Goal: Information Seeking & Learning: Learn about a topic

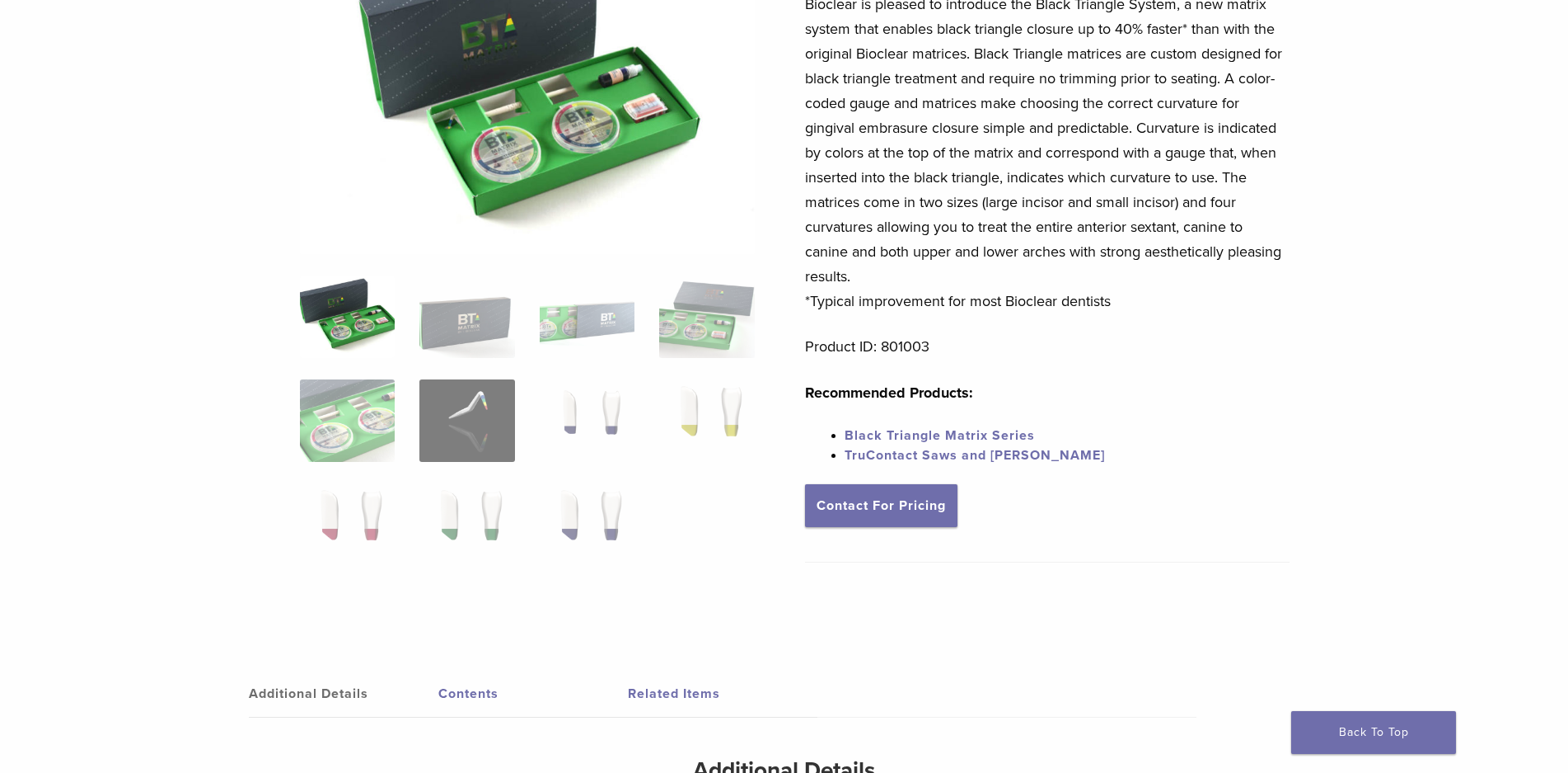
scroll to position [135, 0]
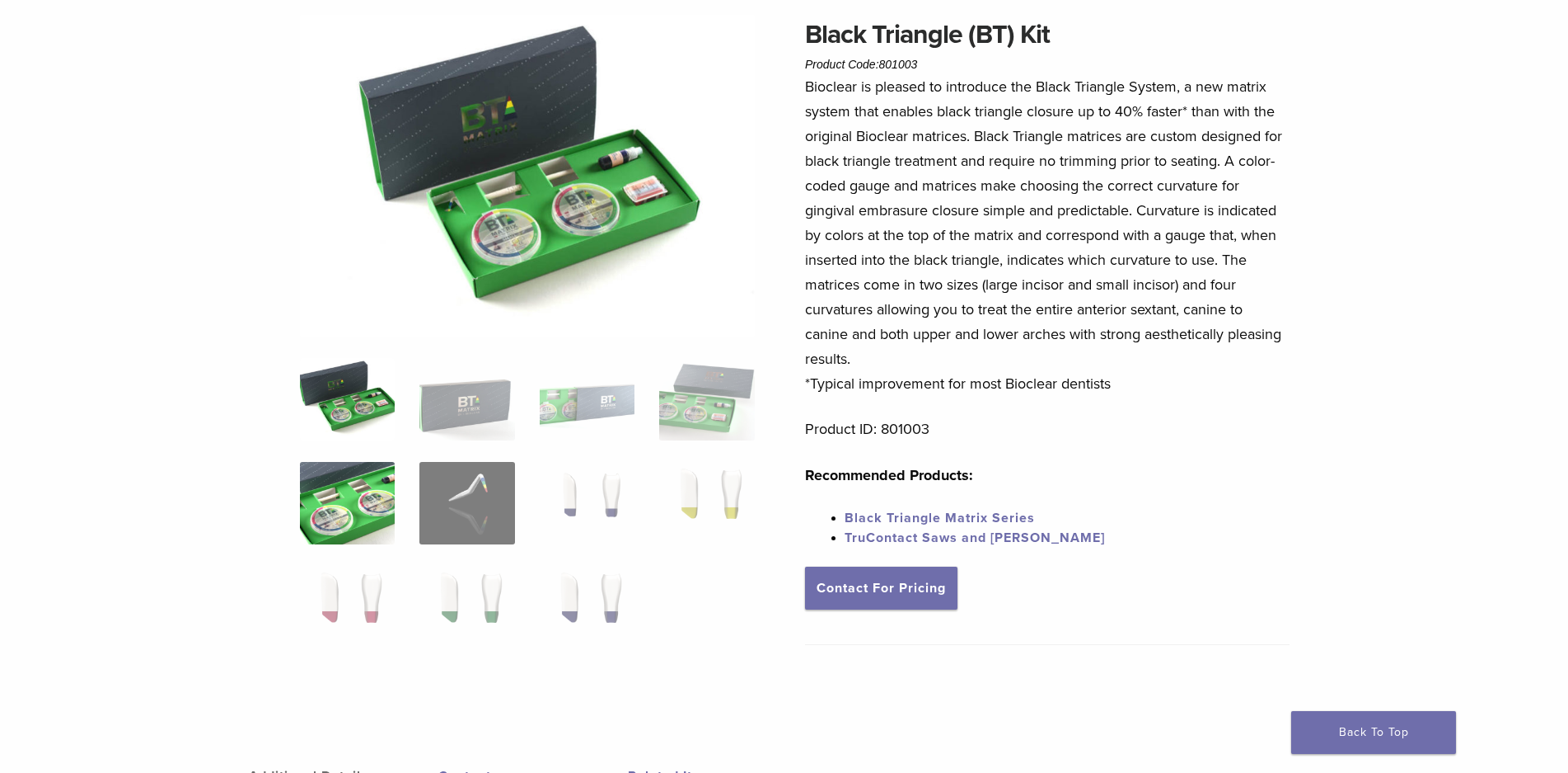
click at [369, 494] on img at bounding box center [347, 503] width 95 height 83
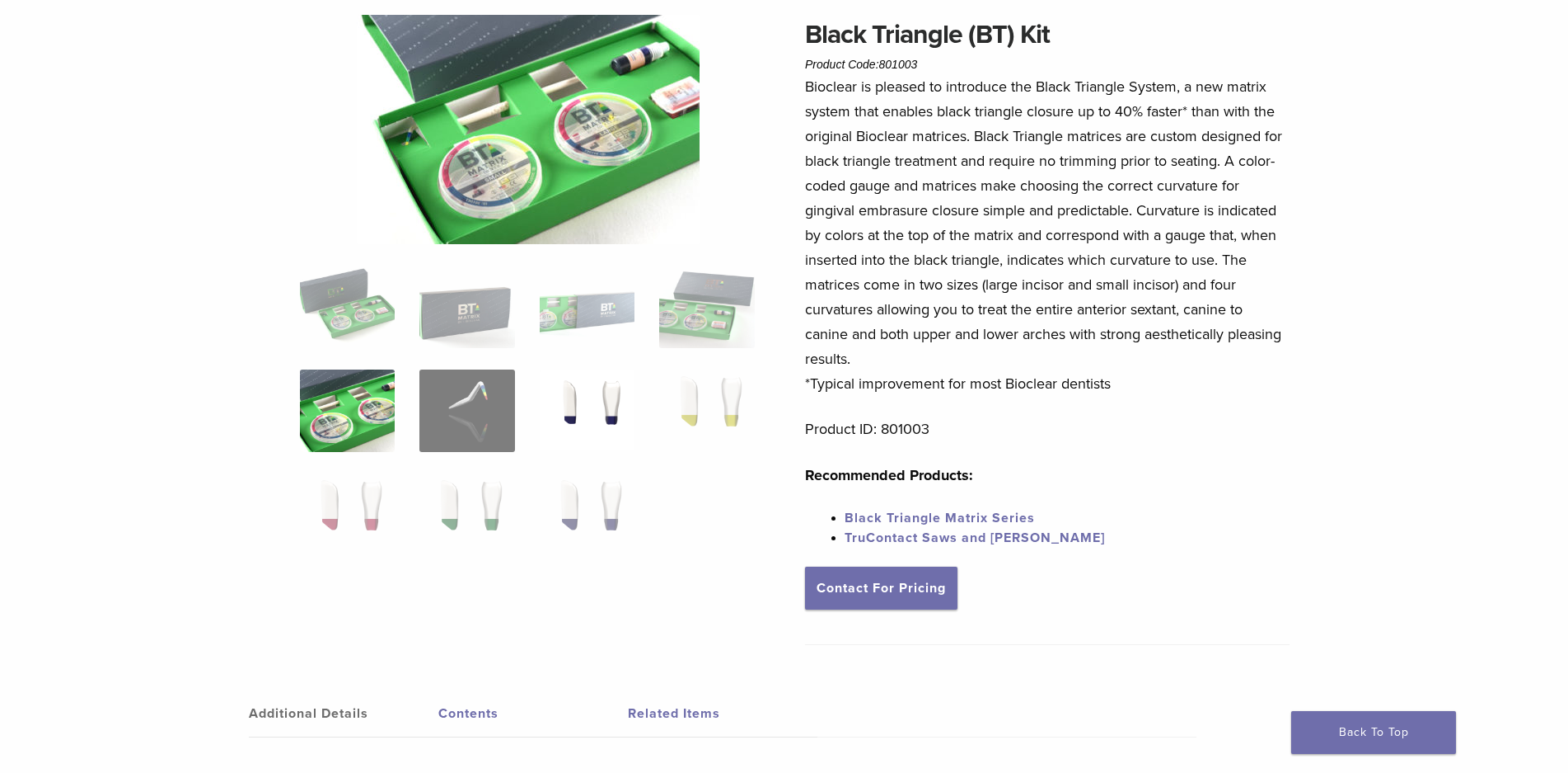
click at [584, 417] on img at bounding box center [587, 411] width 95 height 83
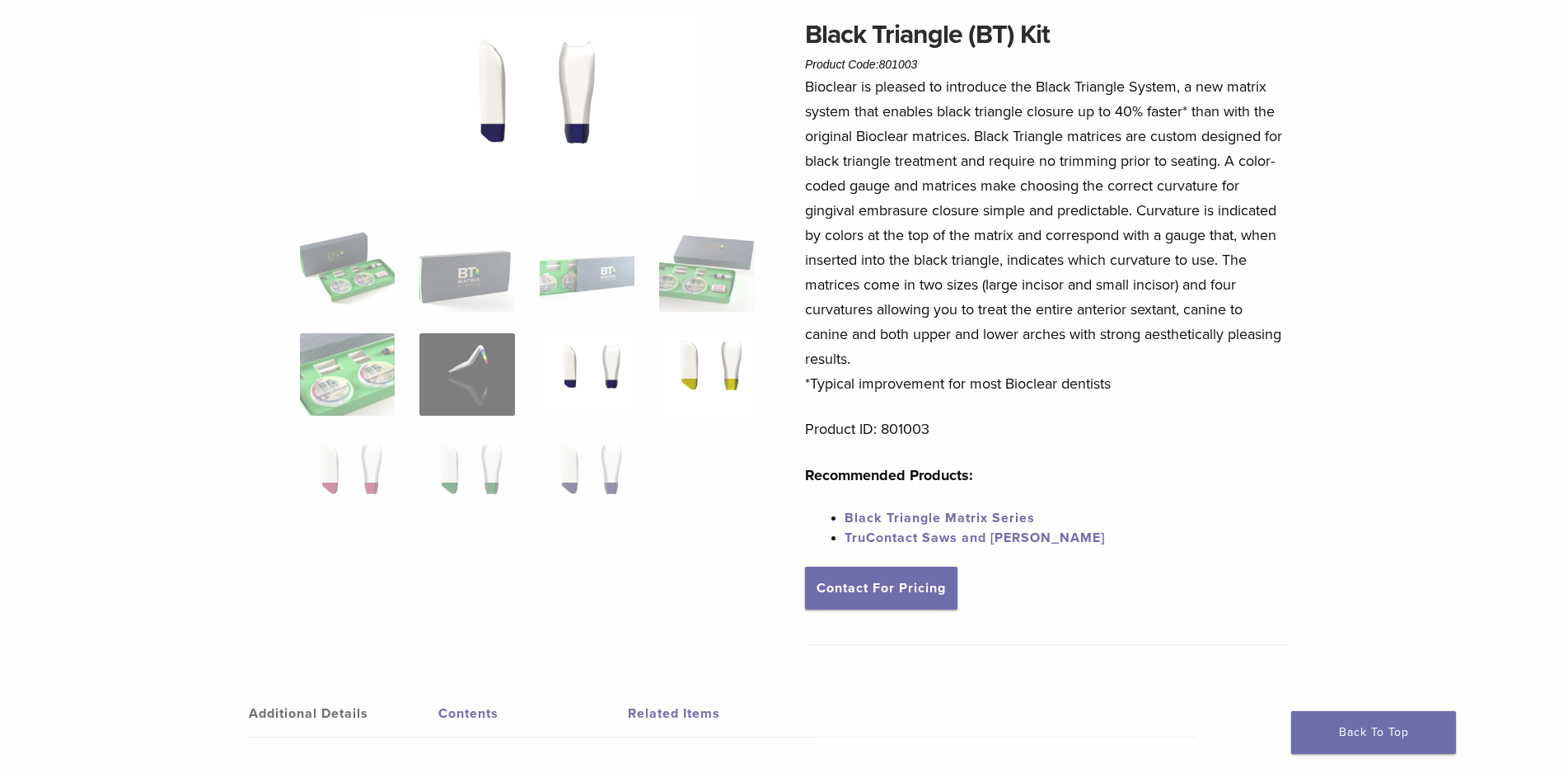
click at [692, 387] on img at bounding box center [707, 375] width 95 height 83
click at [364, 470] on img at bounding box center [347, 478] width 95 height 83
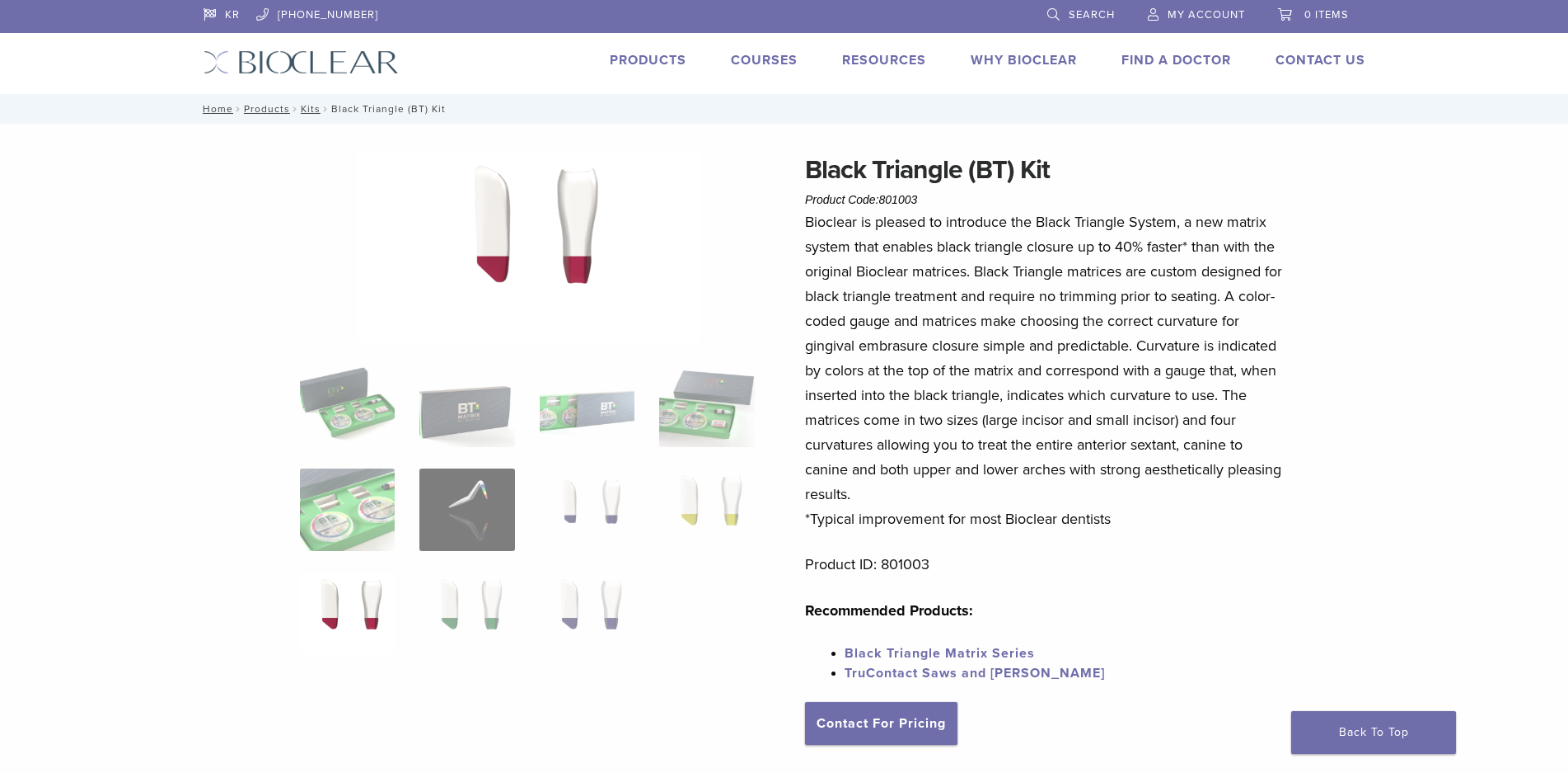
click at [664, 56] on link "Products" at bounding box center [648, 60] width 76 height 17
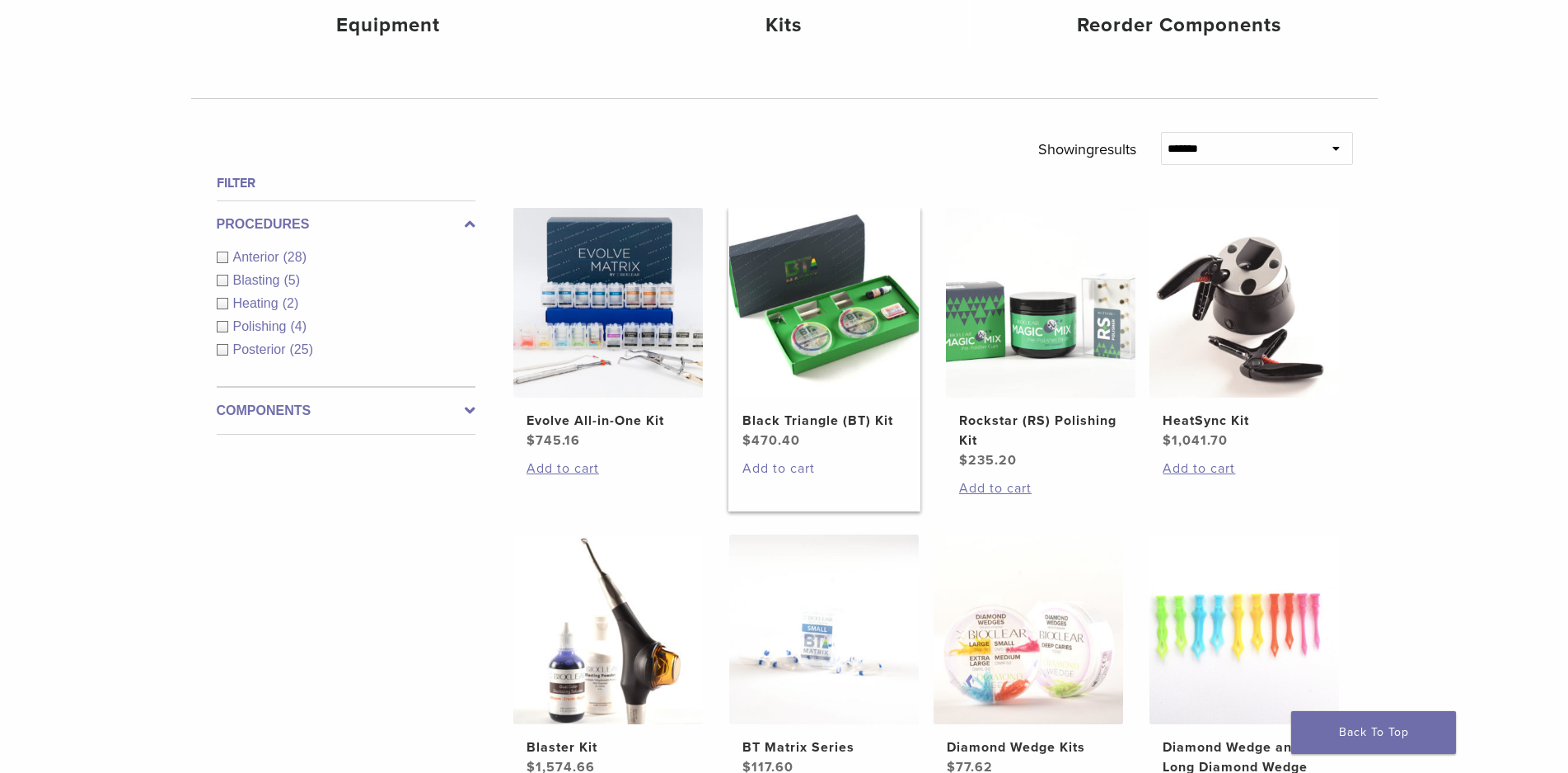
scroll to position [577, 0]
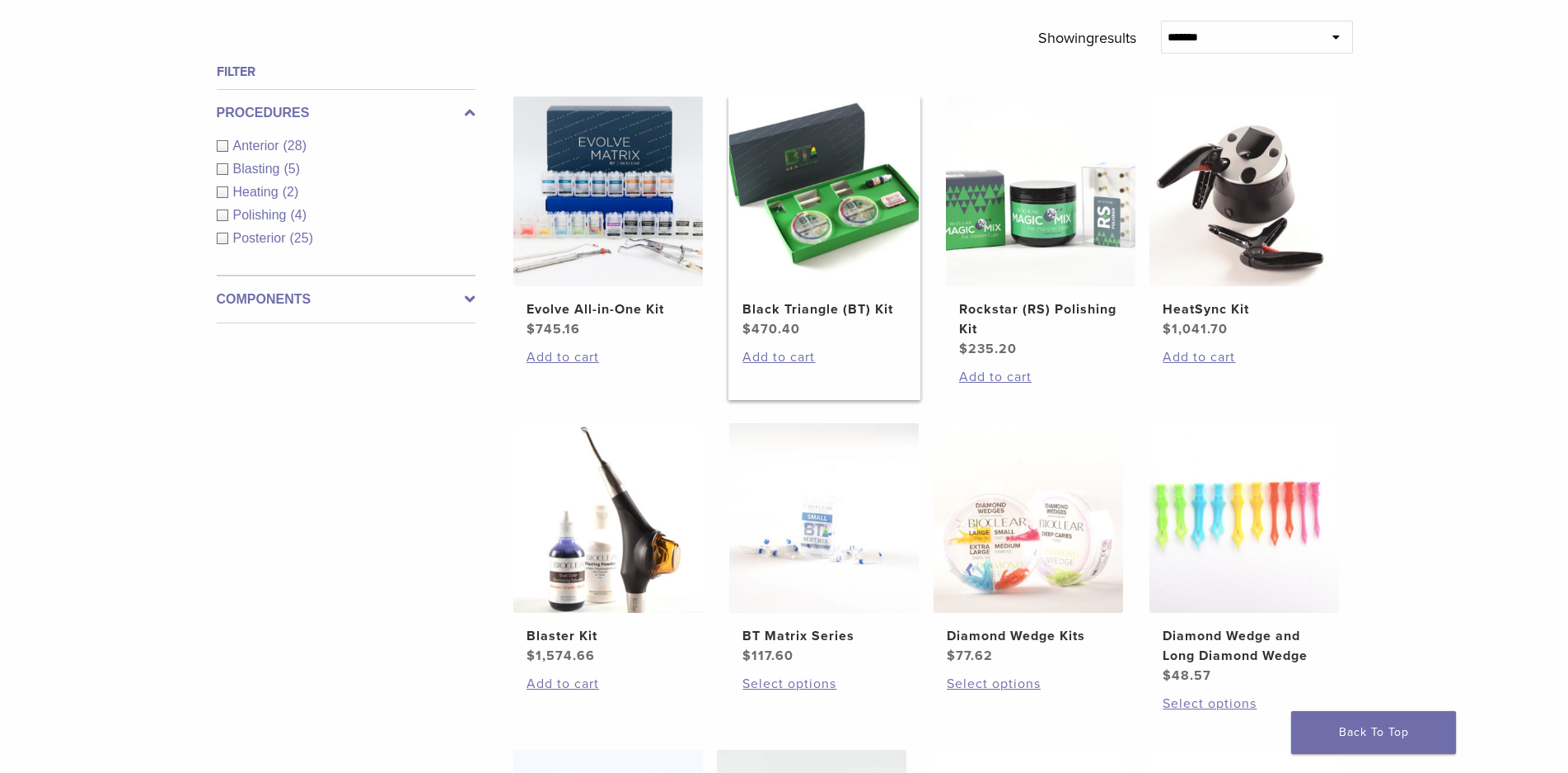
click at [872, 205] on img at bounding box center [824, 192] width 190 height 190
click at [627, 296] on link "Evolve All-in-One Kit $ 745.16" at bounding box center [608, 218] width 192 height 243
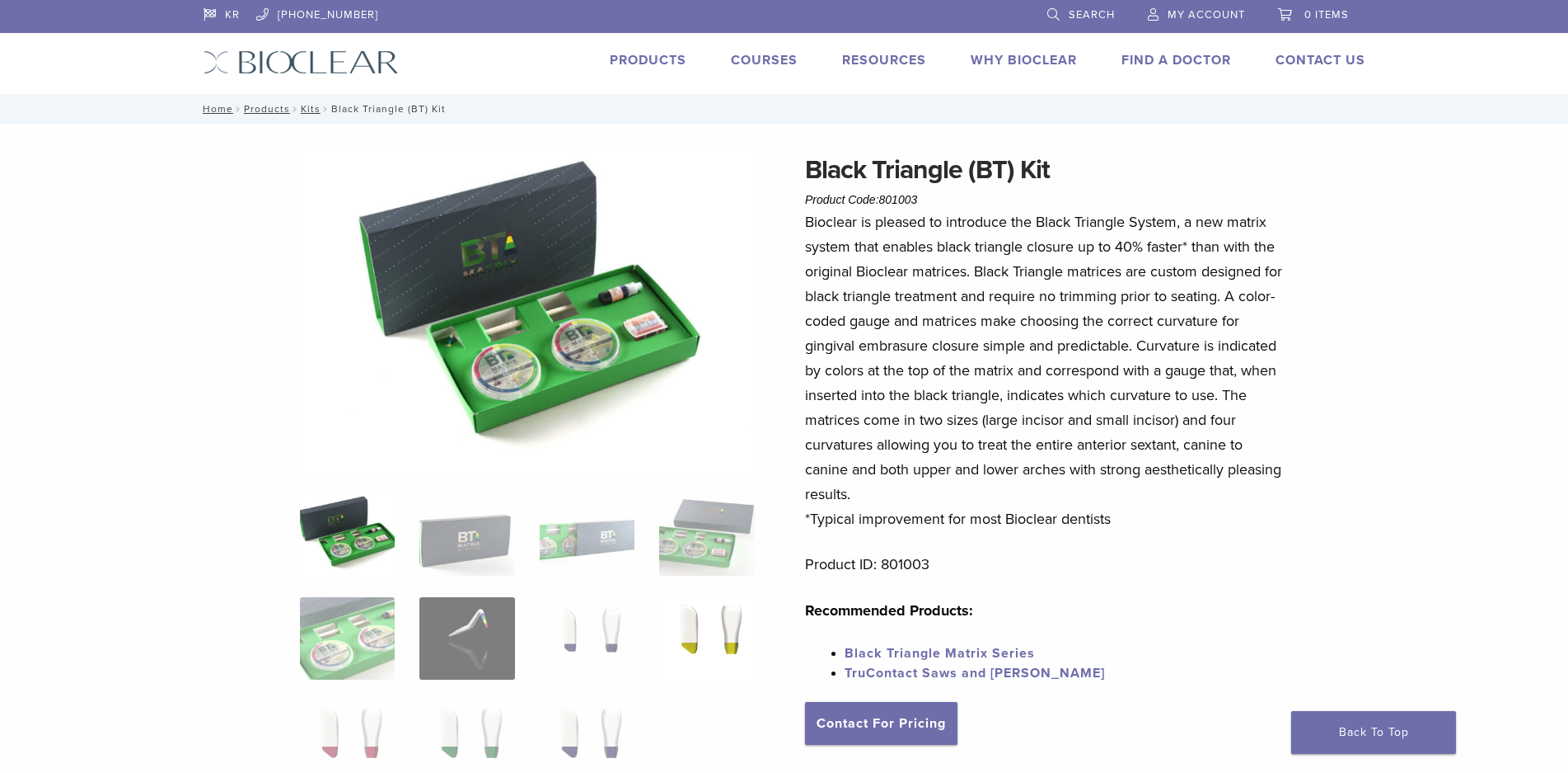
click at [720, 630] on img at bounding box center [707, 638] width 95 height 83
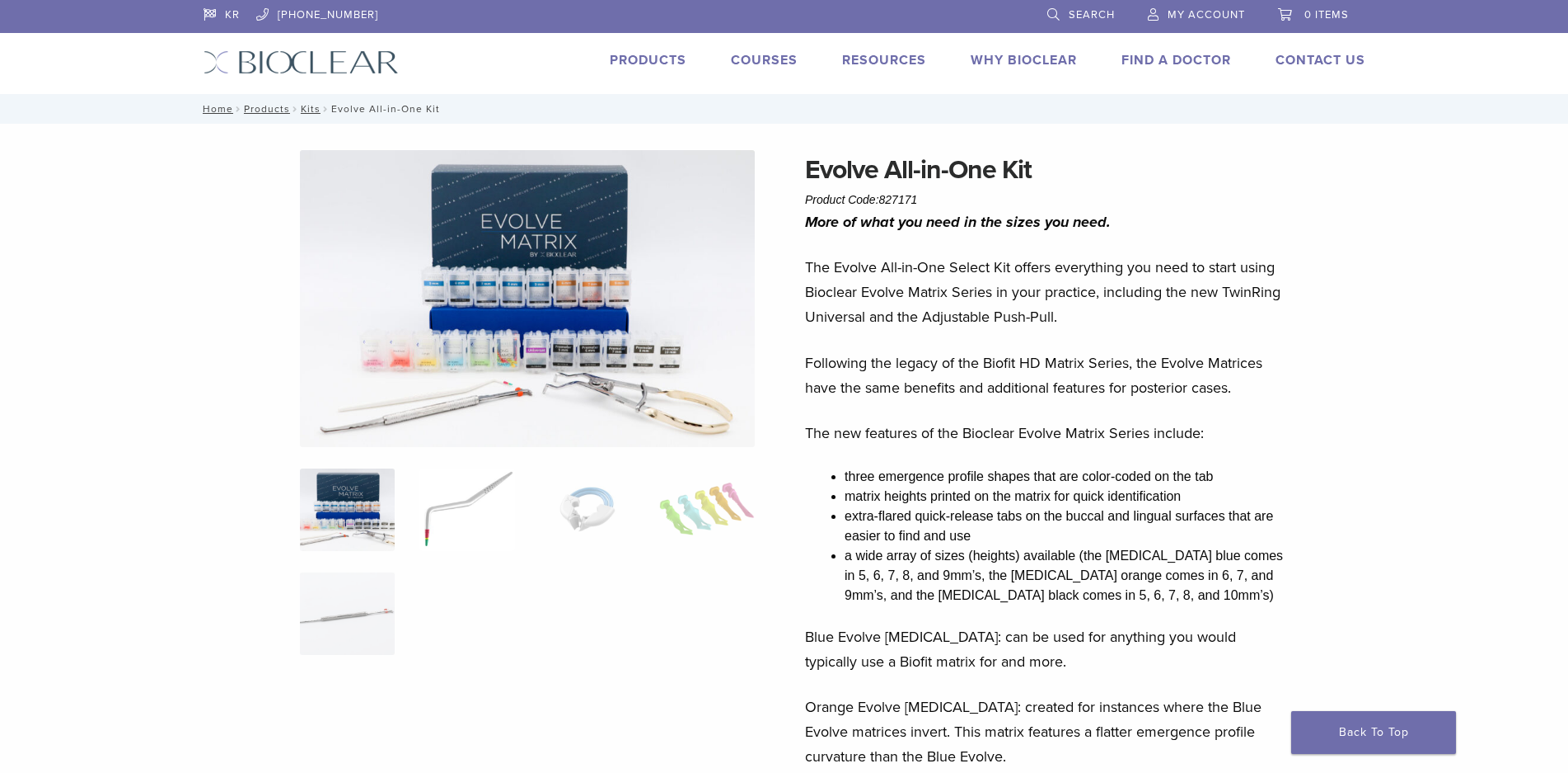
click at [482, 496] on img at bounding box center [467, 510] width 95 height 83
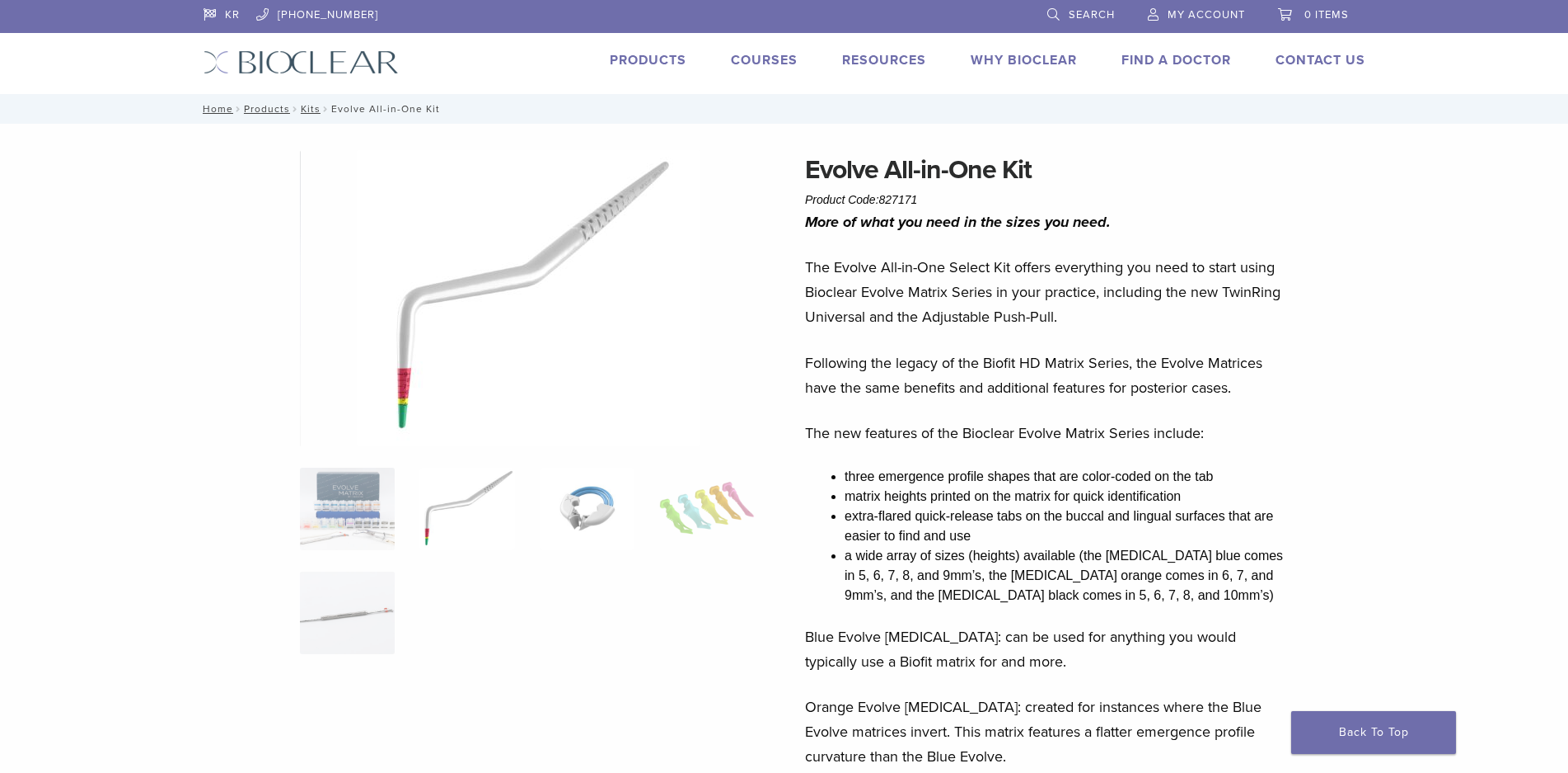
click at [576, 504] on img at bounding box center [587, 509] width 95 height 83
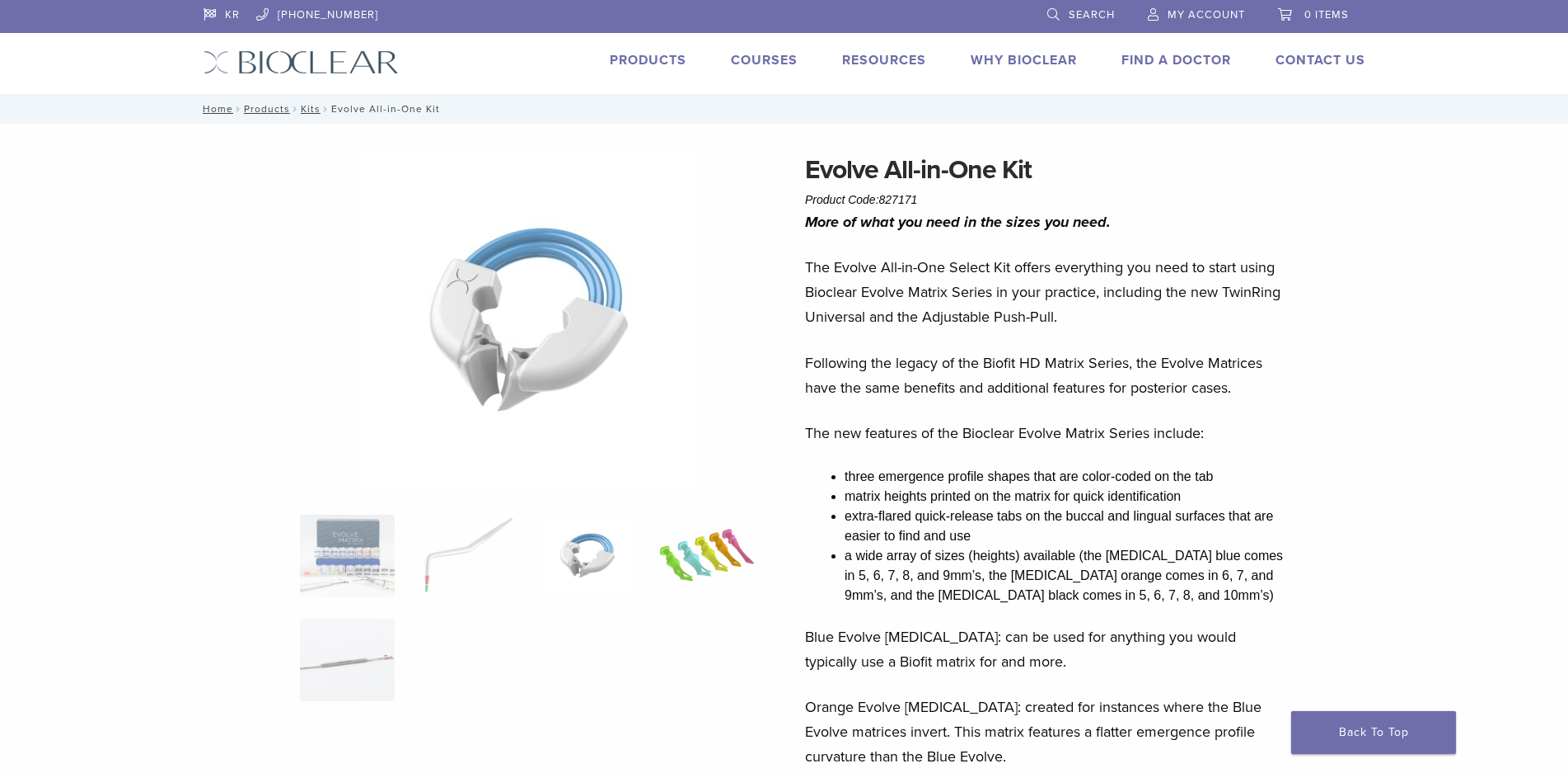
click at [679, 542] on img at bounding box center [707, 556] width 95 height 83
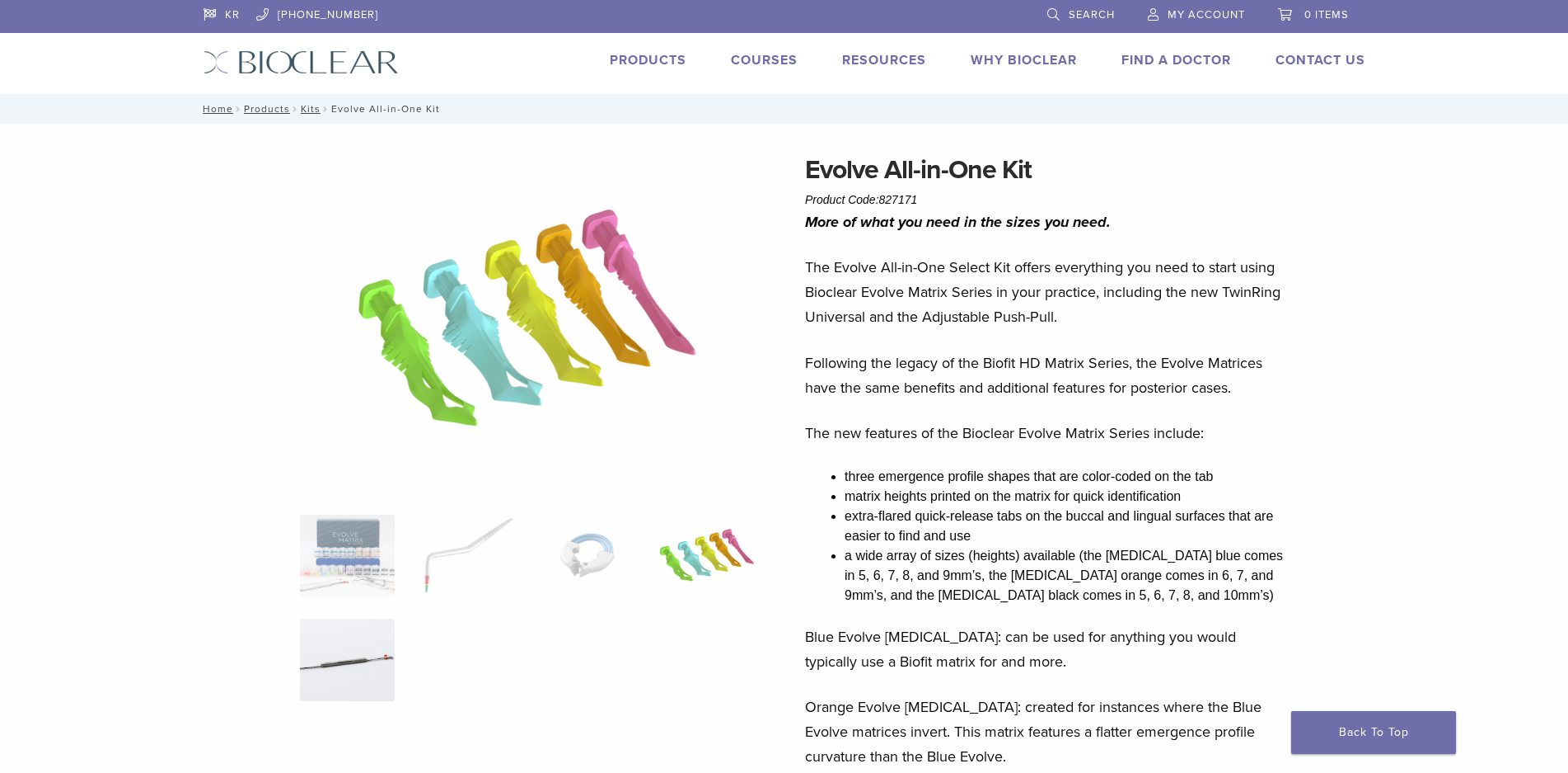
click at [352, 654] on img at bounding box center [347, 660] width 95 height 83
